Goal: Check status: Check status

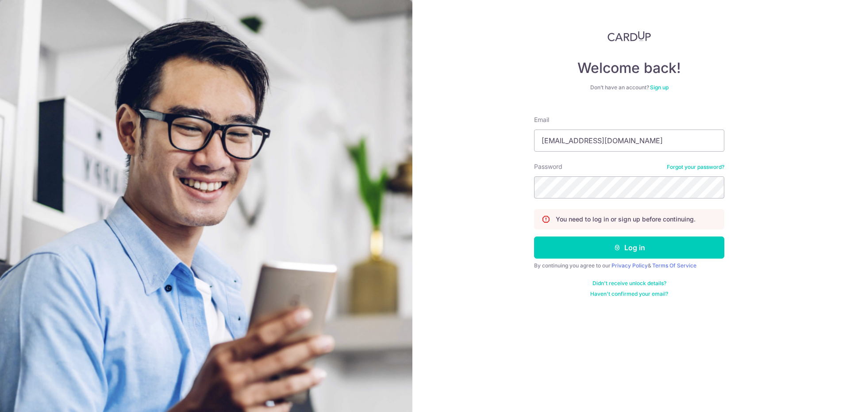
type input "[EMAIL_ADDRESS][DOMAIN_NAME]"
drag, startPoint x: 800, startPoint y: 271, endPoint x: 757, endPoint y: 260, distance: 44.3
click at [772, 265] on div "Welcome back! Don’t have an account? Sign up Email Loyal_ANgel_Guard@live.com.s…" at bounding box center [629, 206] width 434 height 412
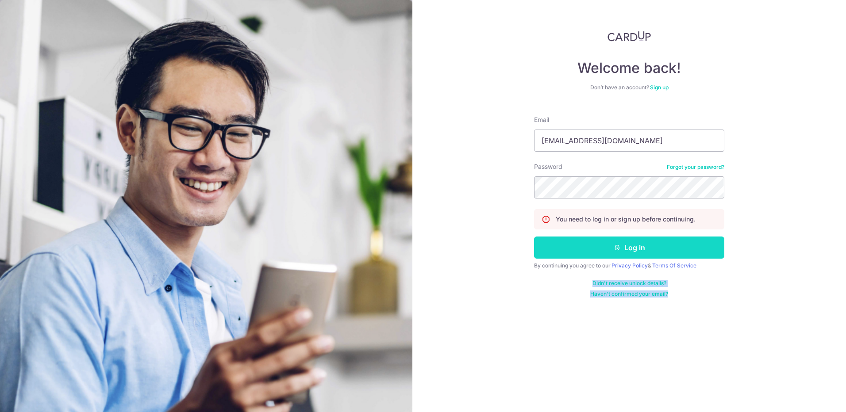
drag, startPoint x: 757, startPoint y: 260, endPoint x: 705, endPoint y: 247, distance: 52.8
click at [705, 247] on button "Log in" at bounding box center [629, 248] width 190 height 22
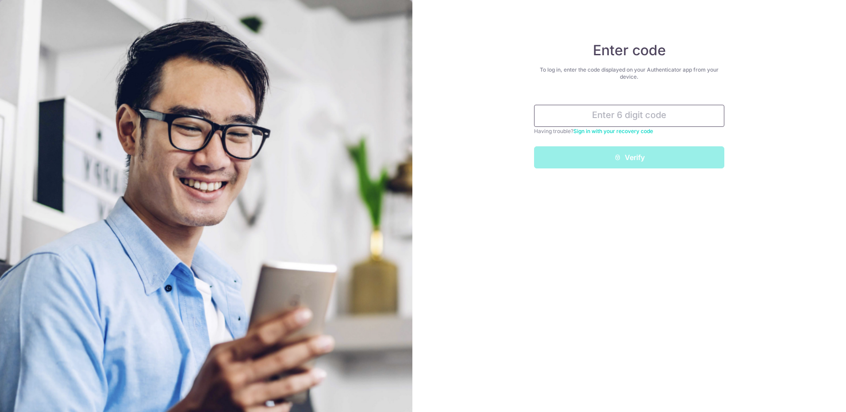
click at [639, 112] on input "text" at bounding box center [629, 116] width 190 height 22
drag, startPoint x: 631, startPoint y: 117, endPoint x: 623, endPoint y: 114, distance: 8.5
click at [628, 116] on input "text" at bounding box center [629, 116] width 190 height 22
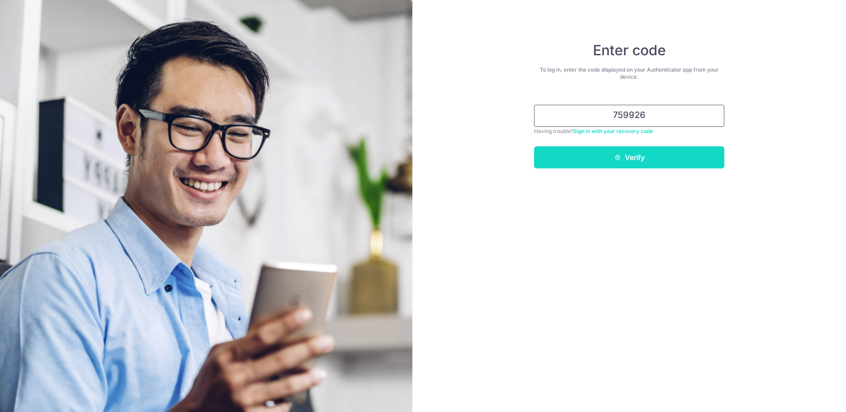
type input "759926"
click at [630, 165] on button "Verify" at bounding box center [629, 157] width 190 height 22
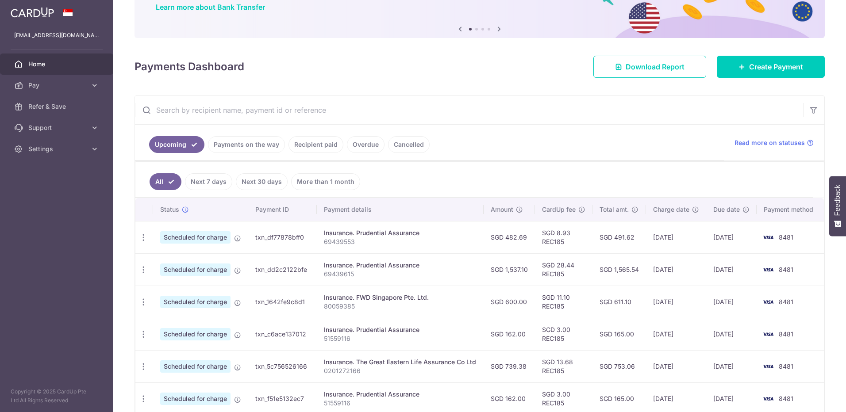
scroll to position [89, 0]
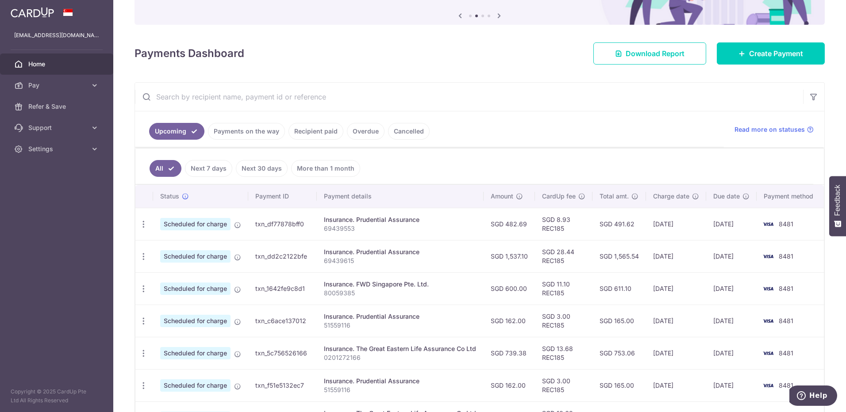
drag, startPoint x: 498, startPoint y: 324, endPoint x: 641, endPoint y: 322, distance: 143.4
click at [641, 322] on tr "Update payment Cancel payment Scheduled for charge txn_c6ace137012 Insurance. P…" at bounding box center [479, 321] width 689 height 32
click at [641, 322] on td "SGD 165.00" at bounding box center [620, 321] width 54 height 32
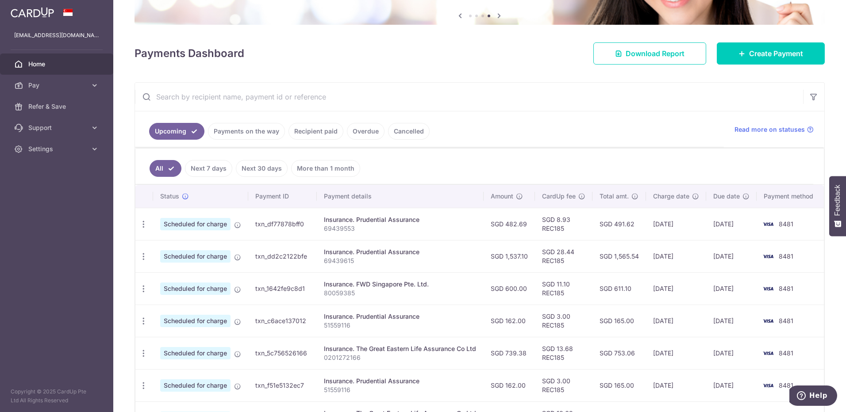
click at [579, 172] on ul "All Next 7 days Next 30 days More than 1 month" at bounding box center [474, 167] width 678 height 36
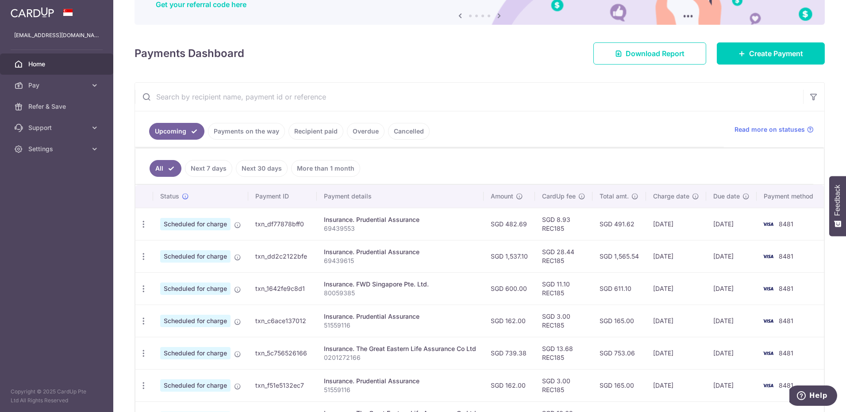
click at [130, 50] on div "× Pause Schedule Pause all future payments in this series Pause just this one p…" at bounding box center [479, 206] width 733 height 412
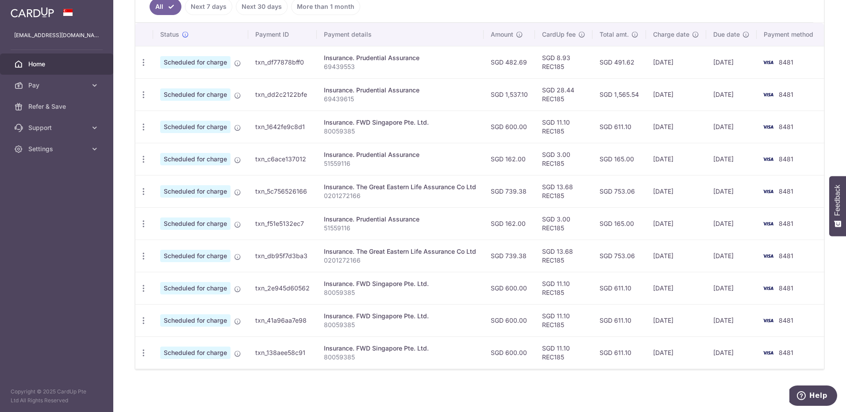
scroll to position [122, 0]
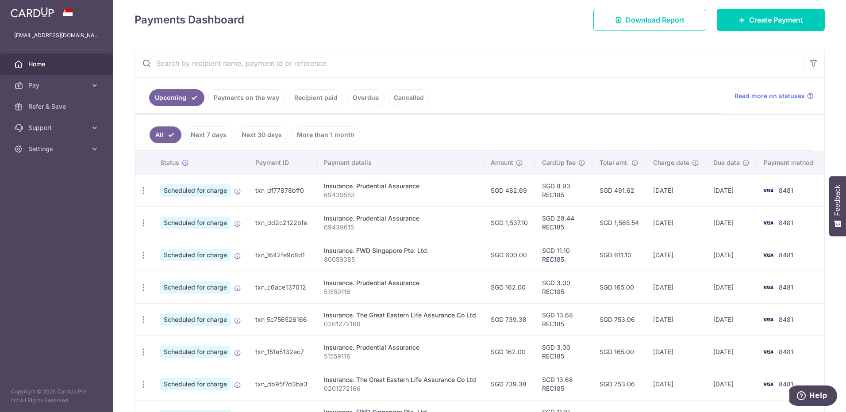
click at [570, 137] on ul "All Next 7 days Next 30 days More than 1 month" at bounding box center [474, 133] width 678 height 36
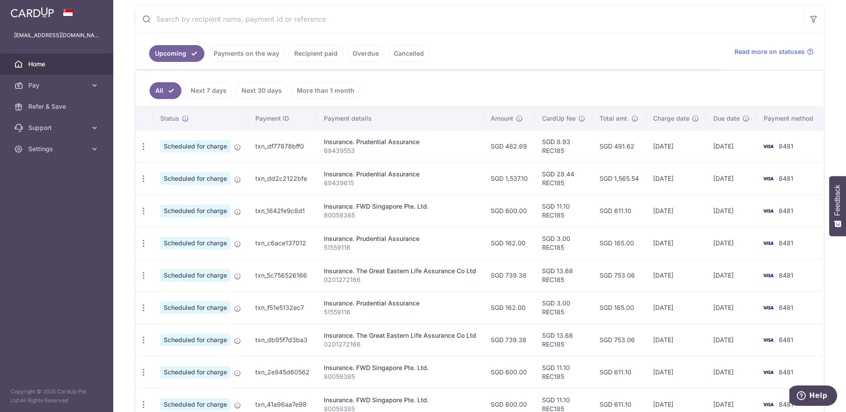
scroll to position [78, 0]
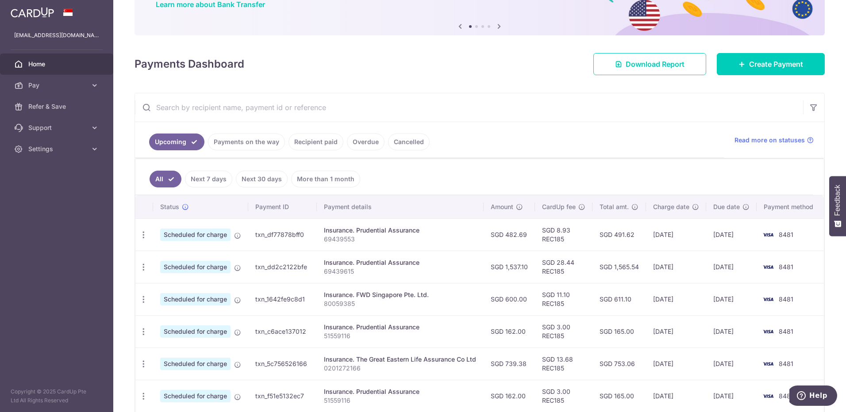
drag, startPoint x: 736, startPoint y: 229, endPoint x: 743, endPoint y: 268, distance: 39.6
click at [743, 268] on tbody "Update payment Cancel payment Scheduled for charge txn_df77878bff0 Insurance. P…" at bounding box center [479, 380] width 689 height 323
drag, startPoint x: 743, startPoint y: 268, endPoint x: 718, endPoint y: 269, distance: 24.8
click at [718, 269] on td "[DATE]" at bounding box center [731, 267] width 50 height 32
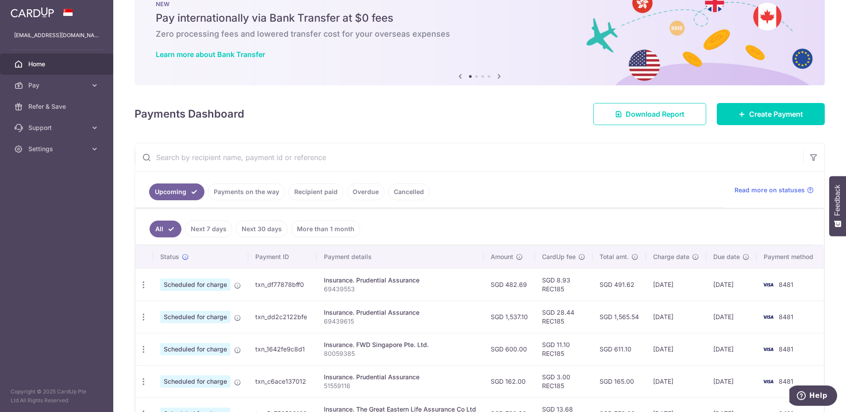
scroll to position [0, 0]
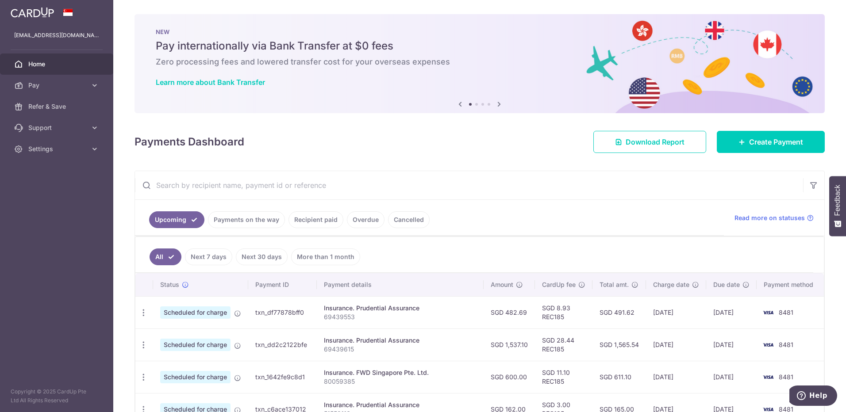
click at [323, 224] on link "Recipient paid" at bounding box center [316, 220] width 55 height 17
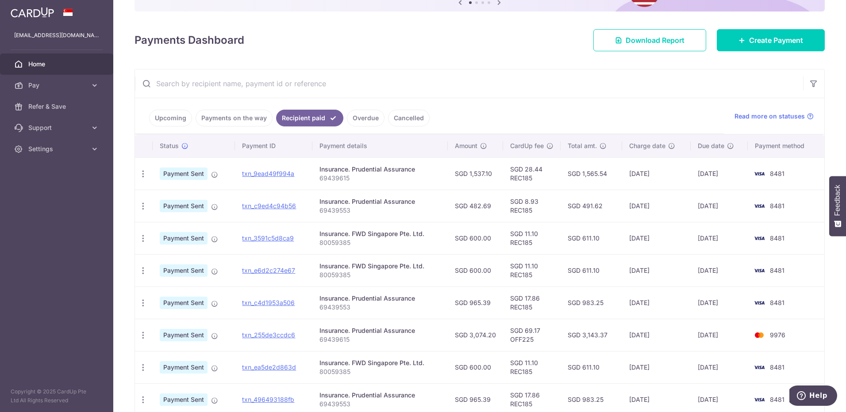
scroll to position [101, 0]
click at [161, 124] on link "Upcoming" at bounding box center [170, 118] width 43 height 17
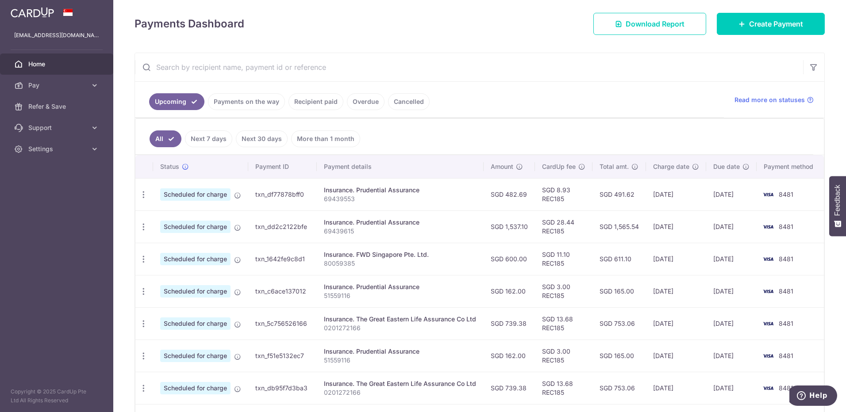
scroll to position [133, 0]
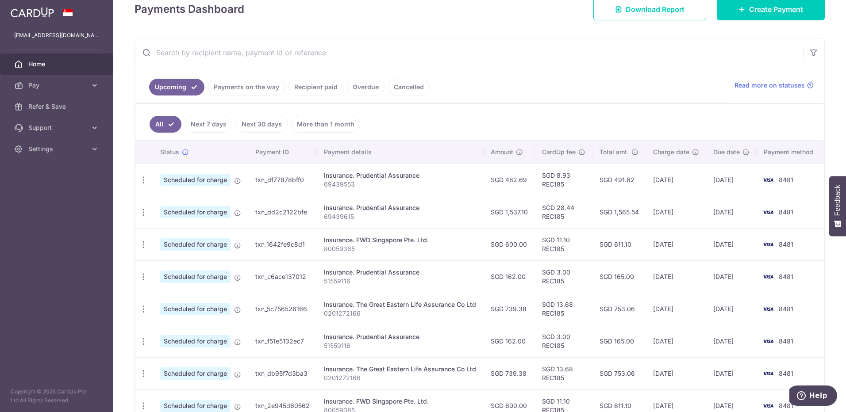
drag, startPoint x: 690, startPoint y: 341, endPoint x: 650, endPoint y: 346, distance: 41.0
click at [650, 346] on td "[DATE]" at bounding box center [676, 341] width 60 height 32
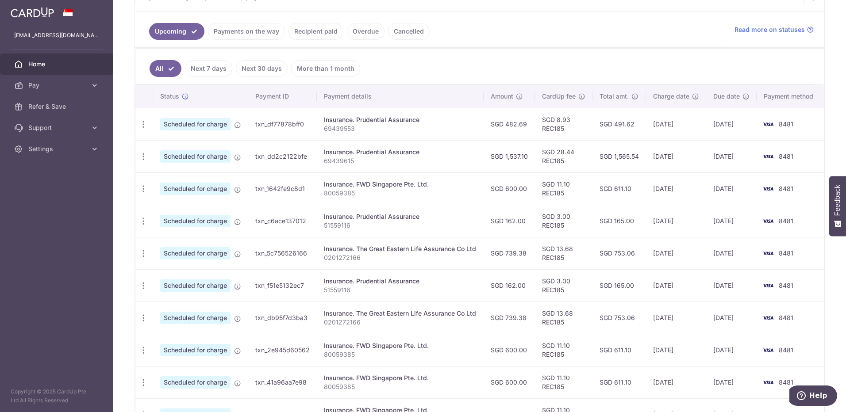
scroll to position [250, 0]
